Goal: Information Seeking & Learning: Check status

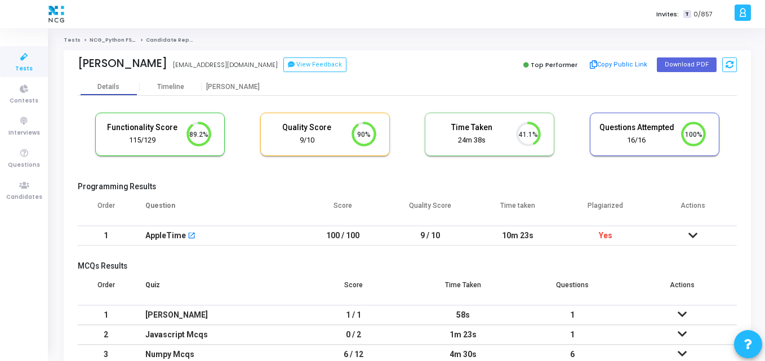
click at [483, 184] on h5 "Programming Results" at bounding box center [407, 187] width 659 height 10
click at [419, 180] on cj-candidate-results "Functionality Score 115/129 89.2% Quality Score 9/10 90% Time Taken calculated …" at bounding box center [407, 248] width 659 height 283
click at [320, 189] on h5 "Programming Results" at bounding box center [407, 187] width 659 height 10
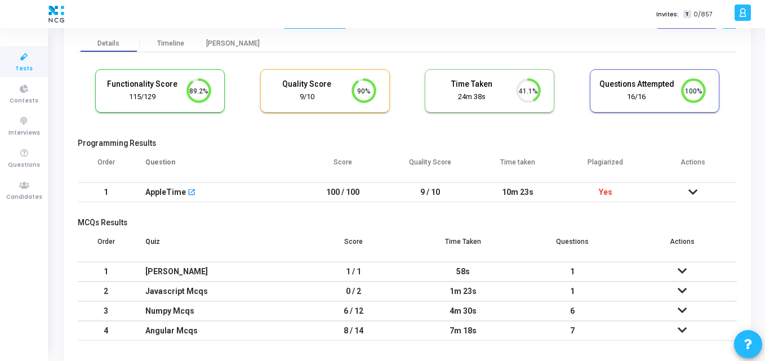
scroll to position [44, 0]
click at [289, 150] on th "Question" at bounding box center [216, 166] width 165 height 32
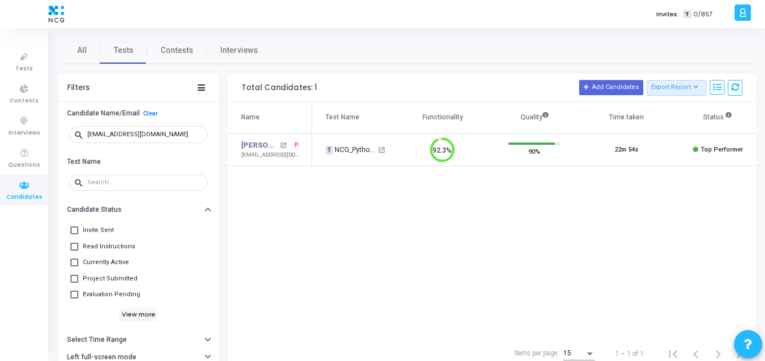
scroll to position [24, 29]
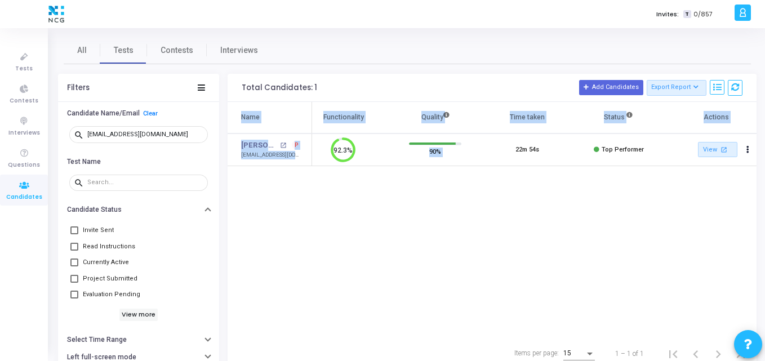
drag, startPoint x: 373, startPoint y: 276, endPoint x: 499, endPoint y: 156, distance: 173.8
click at [499, 156] on div "Name Test Name Functionality Quality Time taken Status Actions Mahesh Balli ope…" at bounding box center [492, 220] width 529 height 236
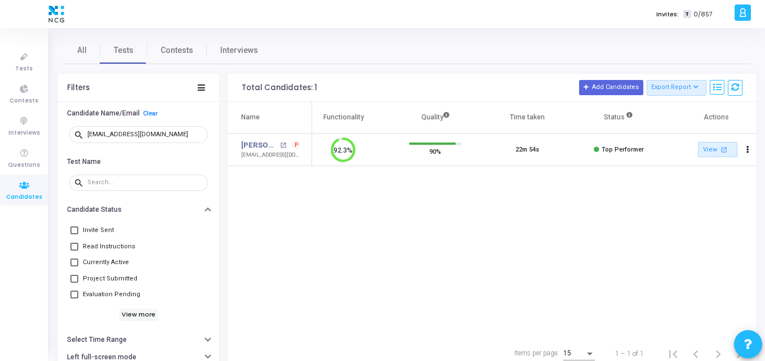
click at [677, 224] on div "Name Test Name Functionality Quality Time taken Status Actions Mahesh Balli ope…" at bounding box center [492, 220] width 529 height 236
click at [15, 57] on icon at bounding box center [24, 57] width 24 height 14
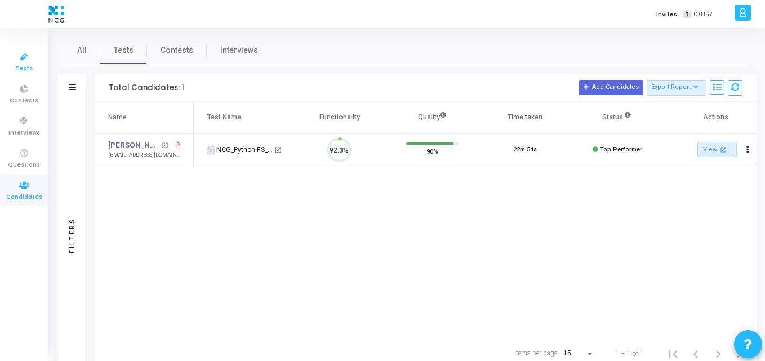
scroll to position [24, 29]
click at [16, 57] on icon at bounding box center [24, 57] width 24 height 14
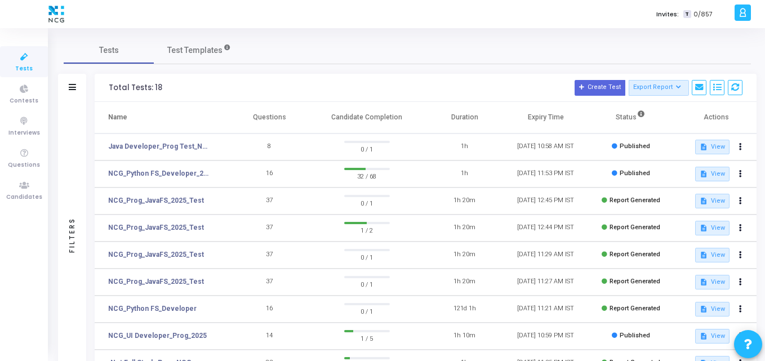
click at [366, 85] on h3 "Total Tests: 18 Create Test Export Report Id Name Job Role Questions Candidate …" at bounding box center [426, 88] width 634 height 16
